Goal: Information Seeking & Learning: Learn about a topic

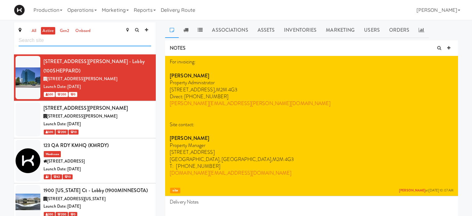
click at [78, 40] on input "text" at bounding box center [85, 40] width 132 height 11
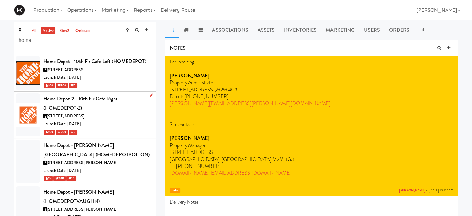
click at [112, 119] on div "[STREET_ADDRESS]" at bounding box center [97, 116] width 108 height 8
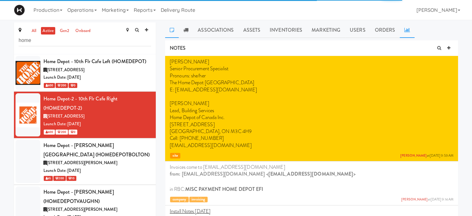
click at [404, 29] on icon at bounding box center [407, 29] width 6 height 5
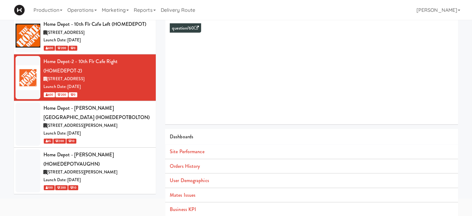
scroll to position [37, 0]
click at [190, 162] on link "Orders History" at bounding box center [185, 165] width 30 height 7
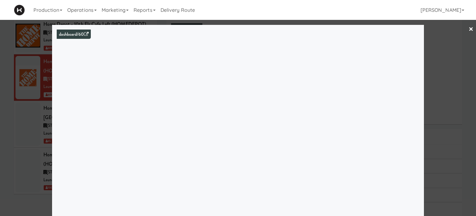
click at [5, 44] on div at bounding box center [238, 108] width 476 height 216
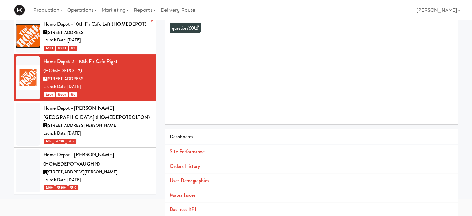
click at [32, 31] on div at bounding box center [28, 36] width 25 height 34
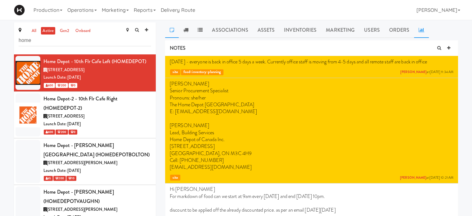
click at [418, 31] on icon at bounding box center [421, 29] width 6 height 5
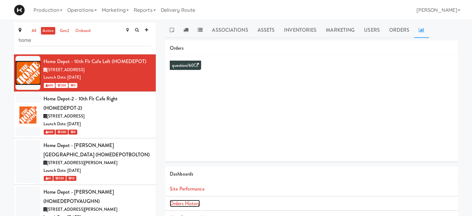
click at [192, 203] on link "Orders History" at bounding box center [185, 202] width 30 height 7
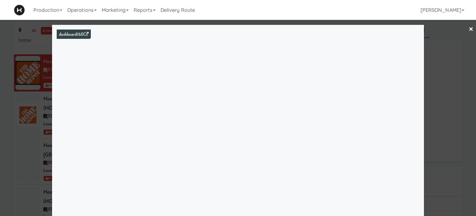
click at [450, 59] on div at bounding box center [238, 108] width 476 height 216
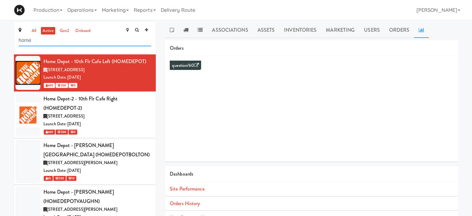
drag, startPoint x: 39, startPoint y: 45, endPoint x: 3, endPoint y: 44, distance: 35.4
click at [3, 44] on div "all active gen2 onboard home Home Depot - 10th Flr Cafe Left (HOMEDEPOT) [STREE…" at bounding box center [236, 147] width 472 height 250
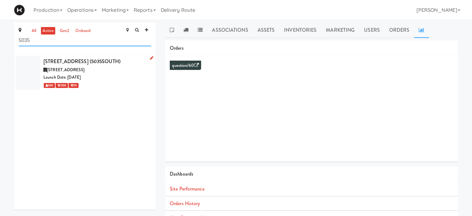
type input "5035"
click at [101, 74] on div "Launch Date: [DATE]" at bounding box center [97, 77] width 108 height 8
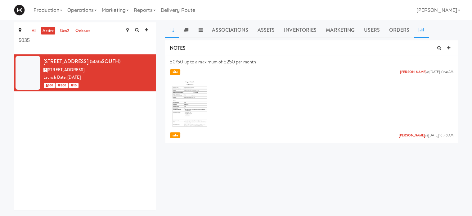
click at [421, 27] on icon at bounding box center [421, 29] width 6 height 5
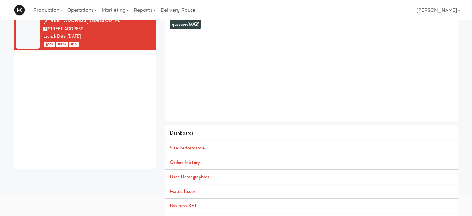
scroll to position [56, 0]
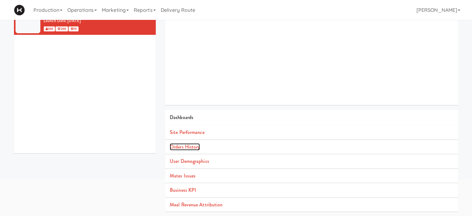
click at [195, 145] on link "Orders History" at bounding box center [185, 146] width 30 height 7
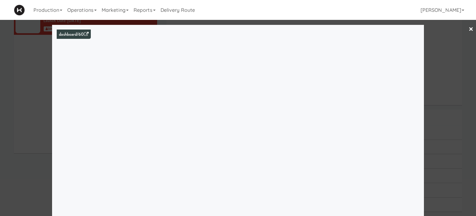
click at [171, 143] on link "Orders History" at bounding box center [186, 146] width 30 height 7
click at [458, 67] on div at bounding box center [238, 108] width 476 height 216
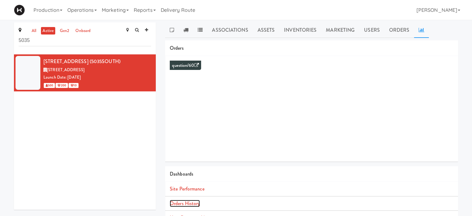
click at [197, 202] on link "Orders History" at bounding box center [185, 202] width 30 height 7
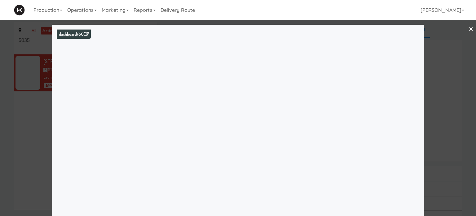
click at [469, 28] on link "×" at bounding box center [471, 29] width 5 height 19
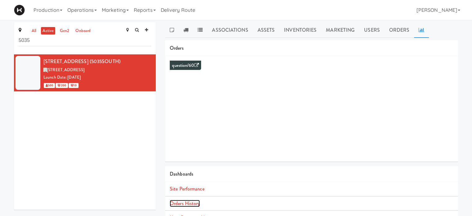
click at [197, 205] on link "Orders History" at bounding box center [185, 202] width 30 height 7
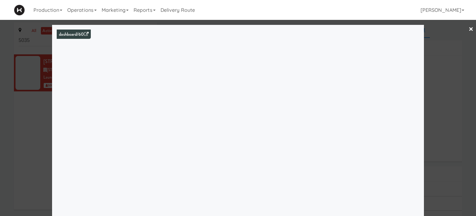
click at [466, 69] on div at bounding box center [238, 108] width 476 height 216
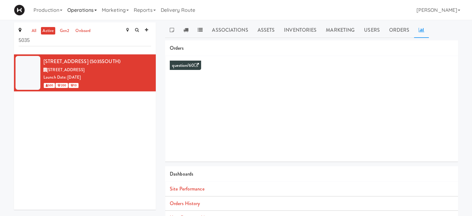
click at [96, 14] on link "Operations" at bounding box center [82, 10] width 34 height 20
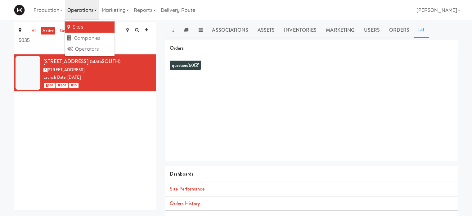
click at [96, 14] on link "Operations" at bounding box center [82, 10] width 34 height 20
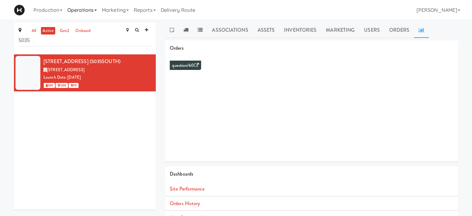
click at [96, 14] on link "Operations" at bounding box center [82, 10] width 34 height 20
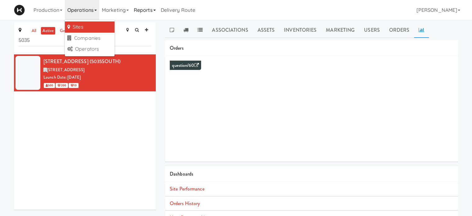
click at [158, 10] on link "Reports" at bounding box center [144, 10] width 27 height 20
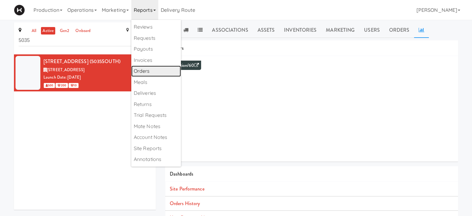
click at [145, 74] on link "Orders" at bounding box center [156, 70] width 50 height 11
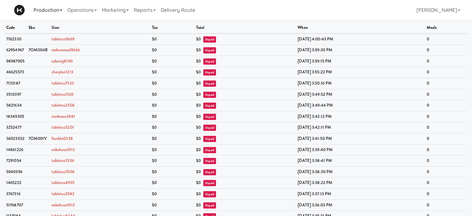
click at [52, 8] on link "Production" at bounding box center [48, 10] width 34 height 20
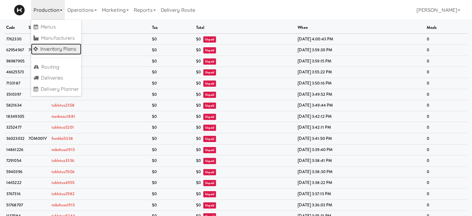
click at [53, 48] on link "Inventory Plans" at bounding box center [56, 48] width 50 height 11
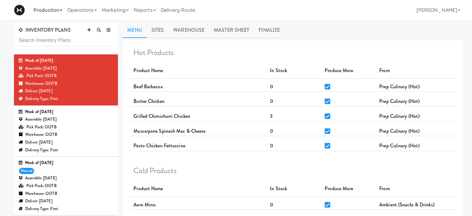
click at [56, 8] on link "Production" at bounding box center [48, 10] width 34 height 20
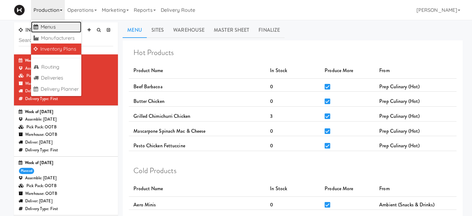
click at [57, 27] on link "Menus" at bounding box center [56, 26] width 50 height 11
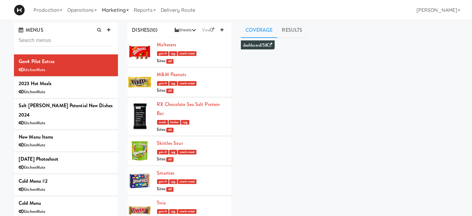
click at [129, 11] on icon at bounding box center [127, 10] width 2 height 1
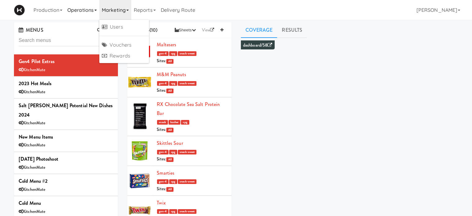
click at [93, 11] on link "Operations" at bounding box center [82, 10] width 34 height 20
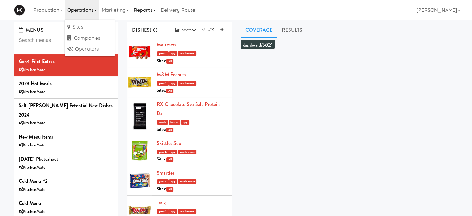
click at [152, 7] on link "Reports" at bounding box center [144, 10] width 27 height 20
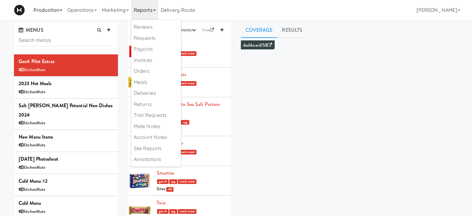
click at [59, 10] on link "Production" at bounding box center [48, 10] width 34 height 20
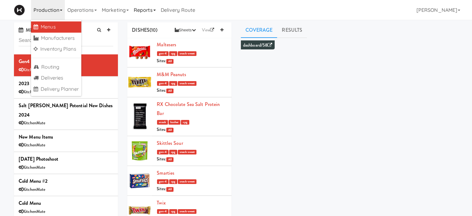
click at [151, 10] on link "Reports" at bounding box center [144, 10] width 27 height 20
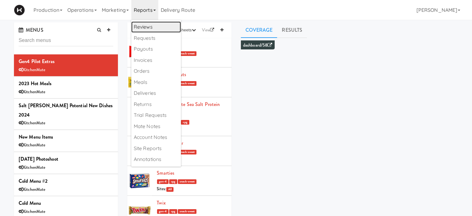
click at [150, 29] on link "Reviews" at bounding box center [156, 26] width 50 height 11
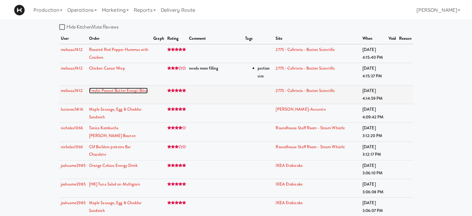
click at [133, 90] on link "Freshii Peanut Butter Energii Bites" at bounding box center [118, 90] width 59 height 6
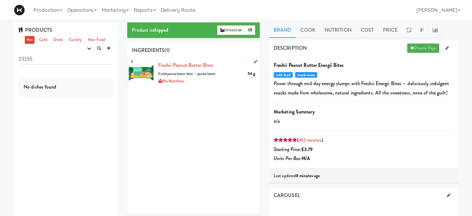
click at [142, 74] on div "1" at bounding box center [141, 72] width 25 height 29
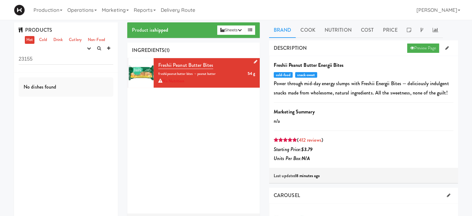
click at [181, 71] on span "freshii peanut butter bites → peanut butter" at bounding box center [186, 73] width 57 height 5
click at [202, 65] on span "Freshii peanut Butter Bites" at bounding box center [185, 64] width 55 height 7
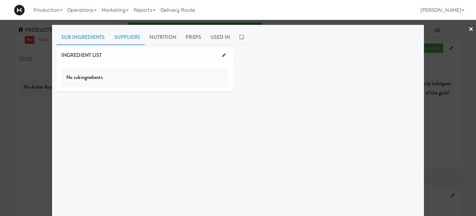
click at [119, 37] on link "Suppliers" at bounding box center [127, 37] width 35 height 16
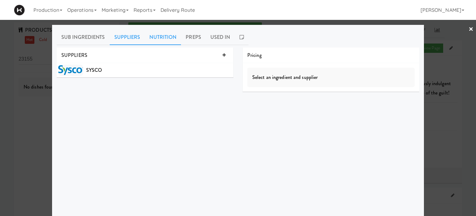
click at [161, 37] on link "Nutrition" at bounding box center [163, 37] width 36 height 16
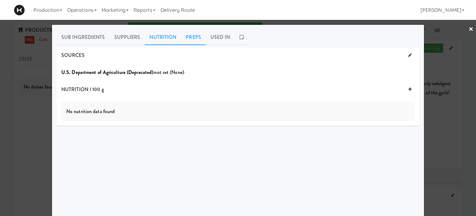
click at [188, 37] on link "Preps" at bounding box center [193, 37] width 25 height 16
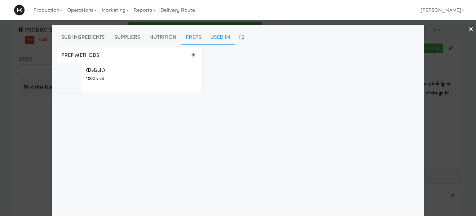
click at [218, 38] on link "Used In" at bounding box center [220, 37] width 29 height 16
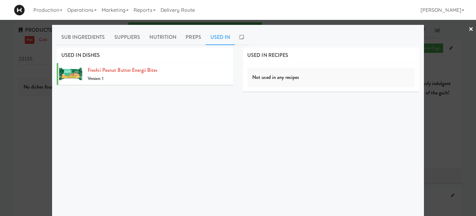
click at [464, 30] on div at bounding box center [238, 108] width 476 height 216
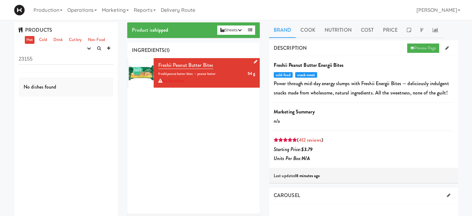
click at [140, 70] on div "1" at bounding box center [141, 72] width 25 height 29
click at [39, 41] on link "Cold" at bounding box center [43, 40] width 11 height 8
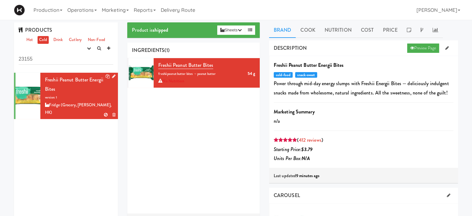
click at [30, 90] on div at bounding box center [28, 96] width 25 height 46
click at [310, 33] on link "Cook" at bounding box center [308, 30] width 24 height 16
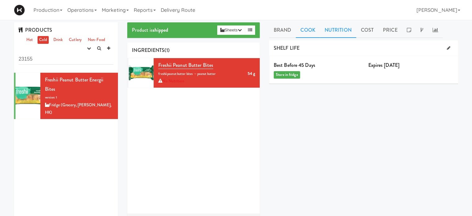
click at [336, 31] on link "Nutrition" at bounding box center [338, 30] width 36 height 16
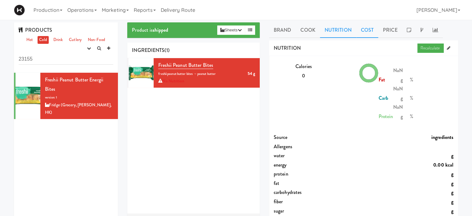
click at [371, 30] on link "Cost" at bounding box center [367, 30] width 22 height 16
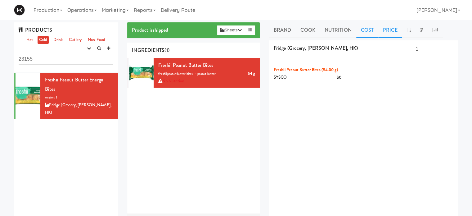
click at [387, 30] on link "Price" at bounding box center [390, 30] width 24 height 16
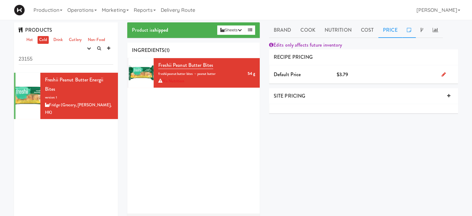
click at [407, 31] on icon at bounding box center [409, 29] width 4 height 5
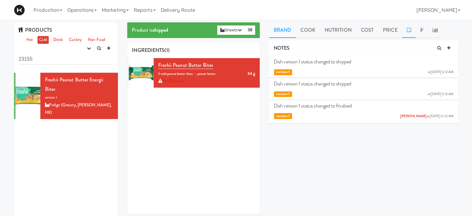
click at [280, 32] on link "Brand" at bounding box center [282, 30] width 27 height 16
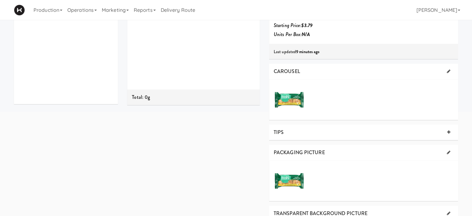
scroll to position [123, 0]
click at [448, 153] on icon at bounding box center [448, 153] width 3 height 4
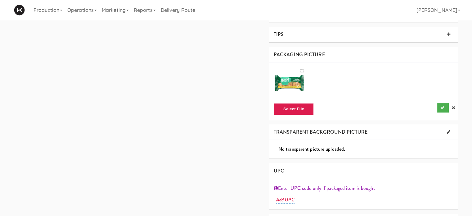
scroll to position [257, 0]
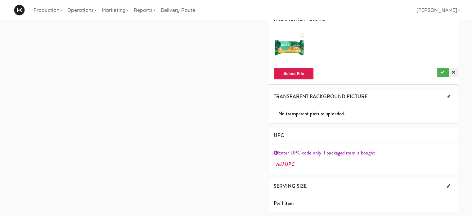
click at [453, 73] on icon at bounding box center [453, 72] width 3 height 4
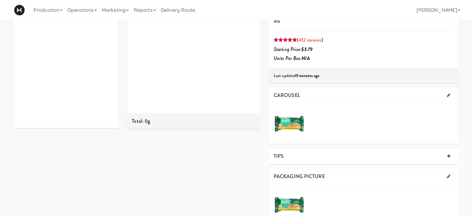
scroll to position [0, 0]
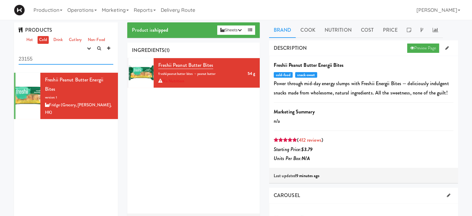
drag, startPoint x: 41, startPoint y: 59, endPoint x: 17, endPoint y: 58, distance: 23.6
click at [17, 58] on div "PRODUCTS Hot Cold Drink Cutlery Non-Food experimenting finalized shipped discon…" at bounding box center [66, 47] width 104 height 50
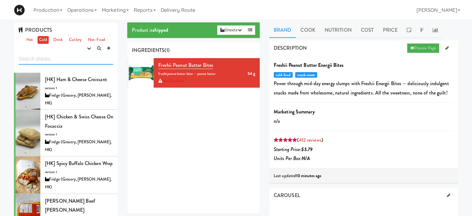
scroll to position [657, 0]
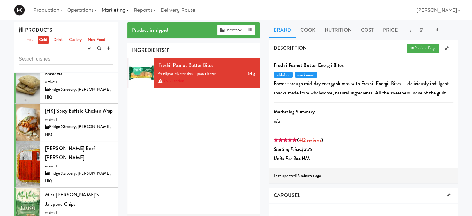
click at [118, 8] on link "Marketing" at bounding box center [115, 10] width 32 height 20
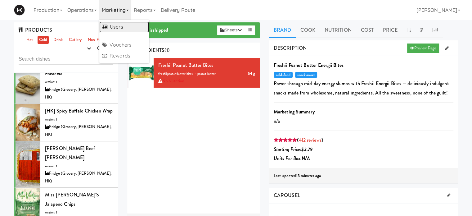
click at [118, 27] on link "Users" at bounding box center [124, 26] width 50 height 11
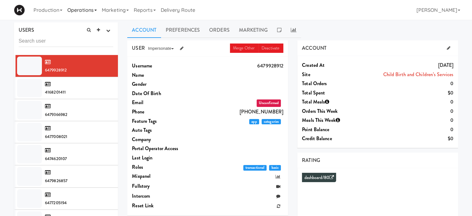
click at [78, 13] on link "Operations" at bounding box center [82, 10] width 34 height 20
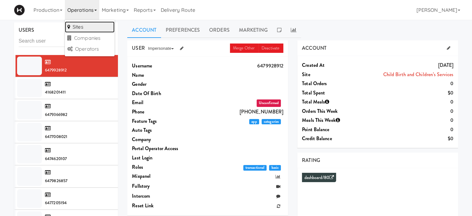
click at [78, 29] on link "Sites" at bounding box center [90, 26] width 50 height 11
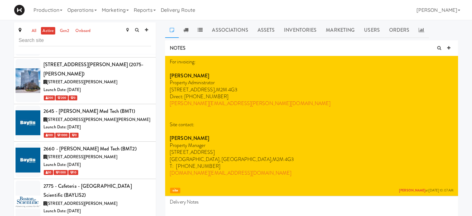
scroll to position [172, 0]
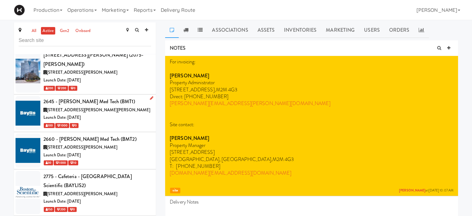
click at [117, 114] on div "Launch Date: [DATE]" at bounding box center [97, 118] width 108 height 8
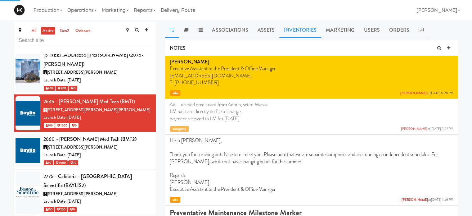
click at [305, 29] on link "Inventories" at bounding box center [300, 30] width 42 height 16
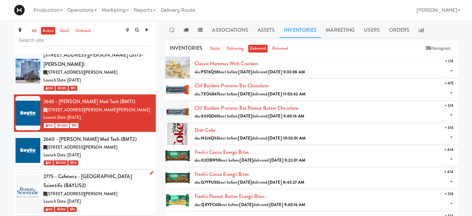
click at [130, 197] on div "Launch Date: [DATE]" at bounding box center [97, 201] width 108 height 8
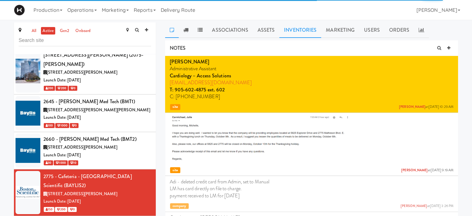
click at [300, 34] on link "Inventories" at bounding box center [300, 30] width 42 height 16
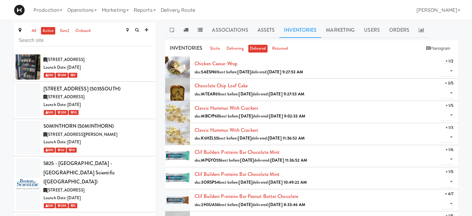
scroll to position [516, 0]
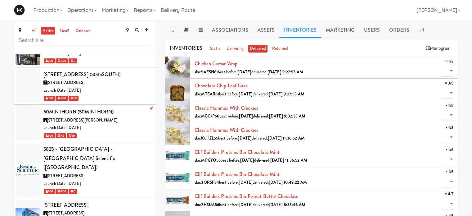
click at [127, 116] on div "[STREET_ADDRESS][PERSON_NAME]" at bounding box center [97, 120] width 108 height 8
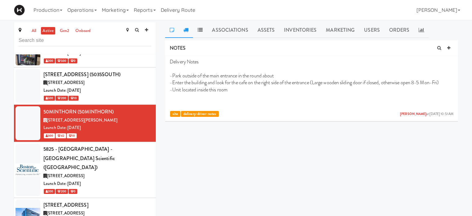
click at [182, 29] on link at bounding box center [186, 30] width 14 height 16
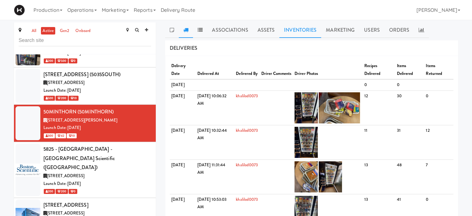
click at [297, 33] on link "Inventories" at bounding box center [300, 30] width 42 height 16
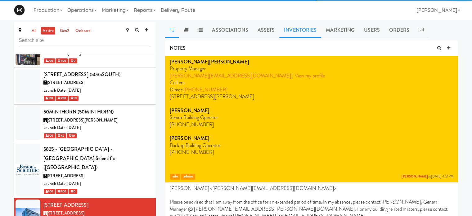
click at [303, 32] on link "Inventories" at bounding box center [300, 30] width 42 height 16
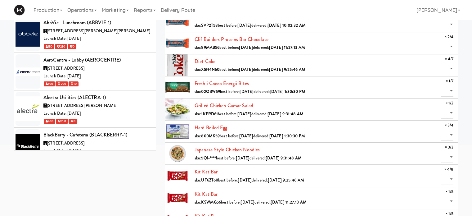
scroll to position [649, 0]
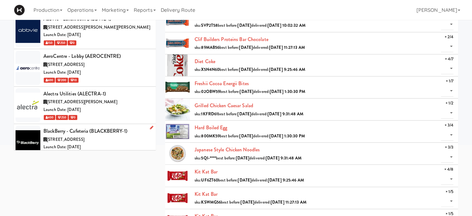
click at [121, 143] on div "Launch Date: [DATE]" at bounding box center [97, 147] width 108 height 8
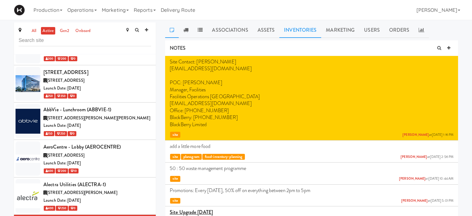
click at [304, 30] on link "Inventories" at bounding box center [300, 30] width 42 height 16
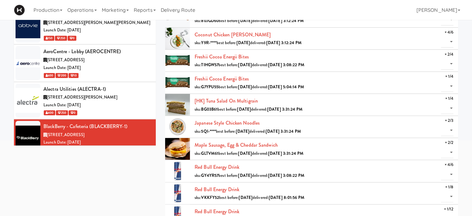
scroll to position [94, 0]
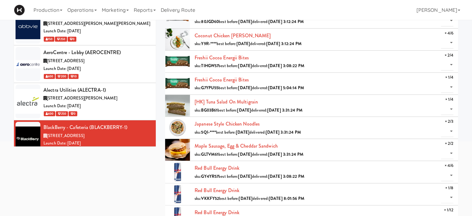
click at [128, 176] on div "Launch Date: [DATE]" at bounding box center [97, 180] width 108 height 8
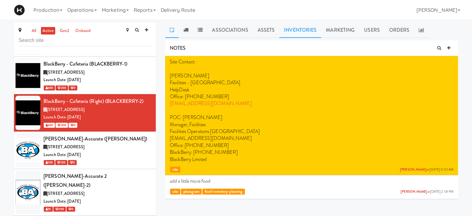
click at [296, 32] on link "Inventories" at bounding box center [300, 30] width 42 height 16
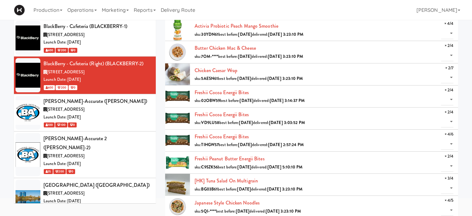
scroll to position [40, 0]
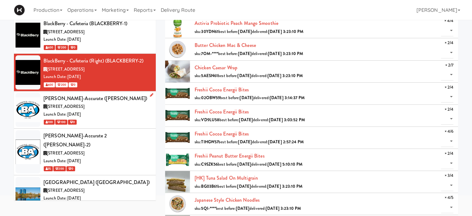
click at [119, 118] on div "100 100 0" at bounding box center [97, 122] width 108 height 8
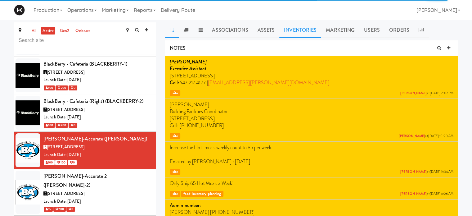
click at [297, 34] on link "Inventories" at bounding box center [300, 30] width 42 height 16
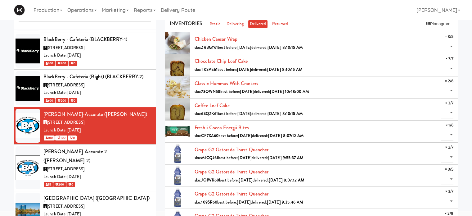
scroll to position [29, 0]
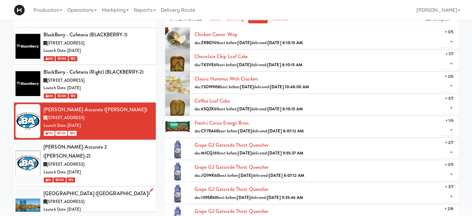
click at [119, 198] on div "[STREET_ADDRESS]" at bounding box center [97, 202] width 108 height 8
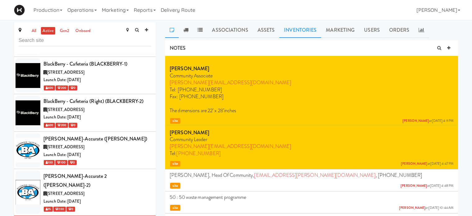
click at [301, 31] on link "Inventories" at bounding box center [300, 30] width 42 height 16
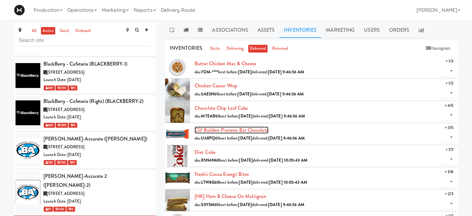
click at [223, 128] on link "Clif Builders proteins Bar Chocolate" at bounding box center [231, 129] width 74 height 7
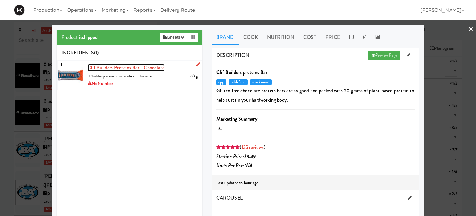
click at [124, 67] on span "Clif Builders proteins Bar - Chocolate" at bounding box center [126, 67] width 77 height 7
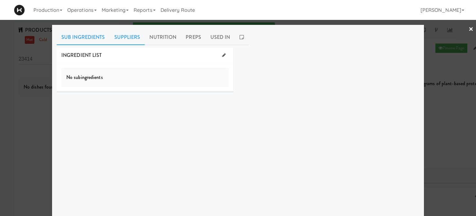
click at [123, 33] on link "Suppliers" at bounding box center [127, 37] width 35 height 16
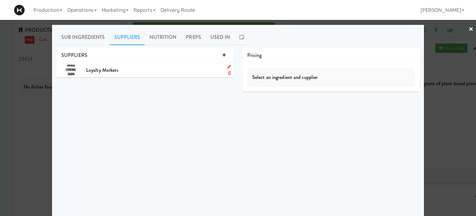
click at [145, 69] on div "Loyalty Markets" at bounding box center [157, 69] width 143 height 9
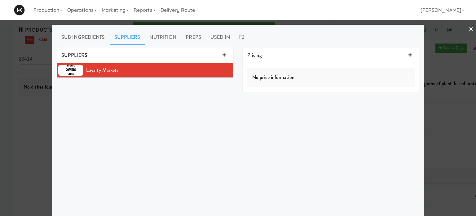
click at [469, 28] on div at bounding box center [238, 108] width 476 height 216
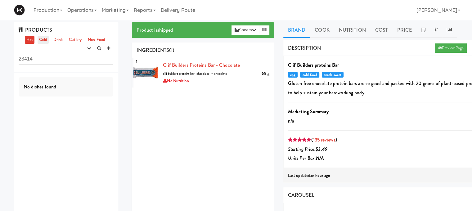
click at [44, 39] on link "Cold" at bounding box center [43, 40] width 11 height 8
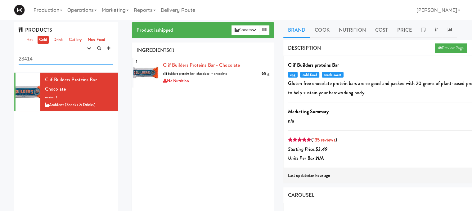
click at [35, 58] on input "23414" at bounding box center [66, 58] width 95 height 11
type input "2"
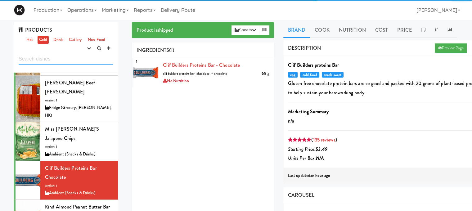
scroll to position [741, 0]
